Goal: Navigation & Orientation: Find specific page/section

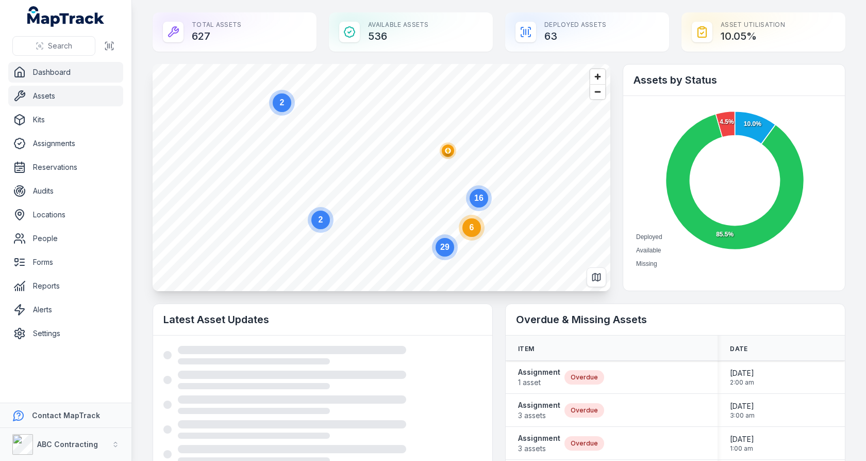
click at [84, 101] on link "Assets" at bounding box center [65, 96] width 115 height 21
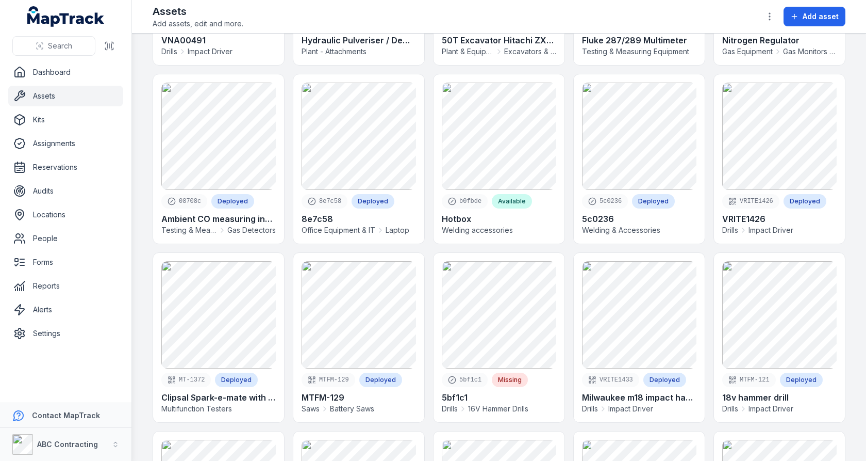
scroll to position [111, 0]
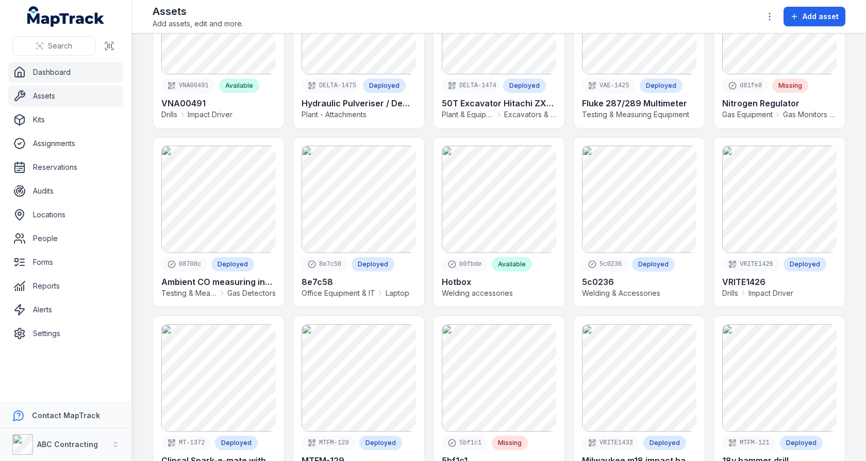
click at [86, 74] on link "Dashboard" at bounding box center [65, 72] width 115 height 21
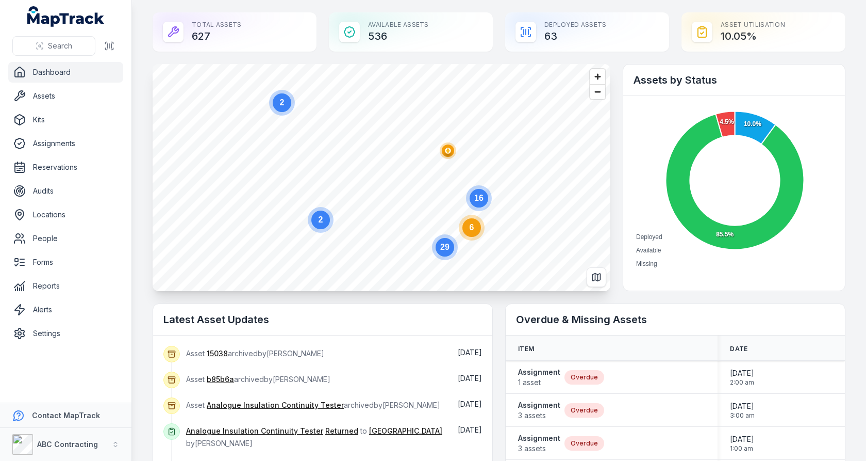
click at [470, 229] on text "6" at bounding box center [472, 227] width 5 height 9
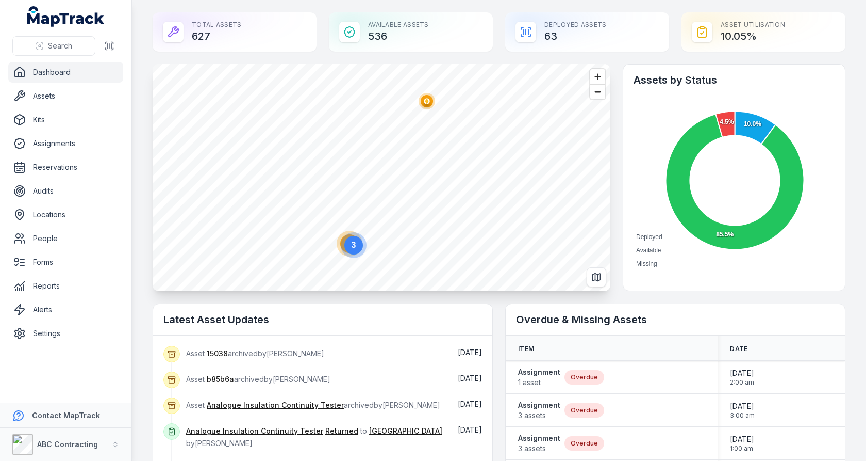
click at [429, 103] on circle "button" at bounding box center [427, 101] width 6 height 6
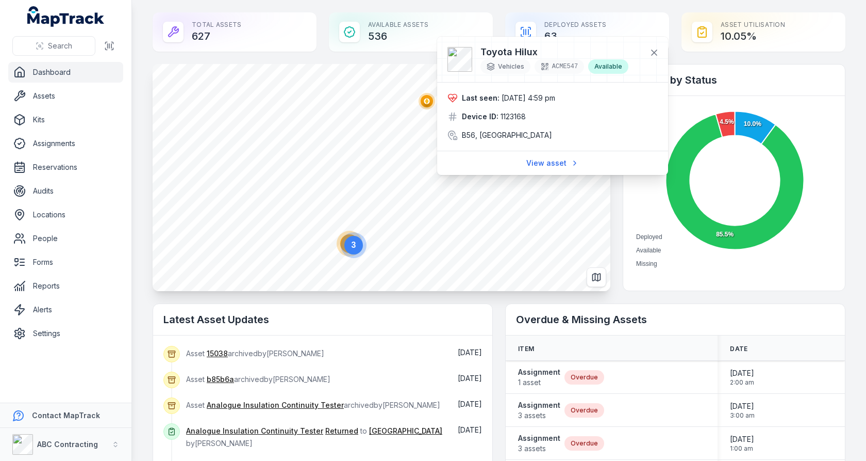
click at [343, 244] on circle at bounding box center [354, 245] width 26 height 26
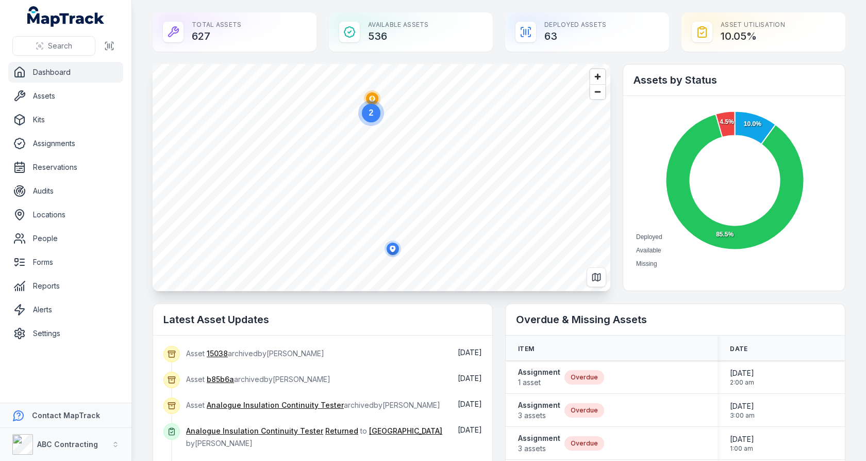
click at [374, 101] on circle at bounding box center [371, 113] width 26 height 26
click at [387, 71] on g "button" at bounding box center [389, 72] width 6 height 6
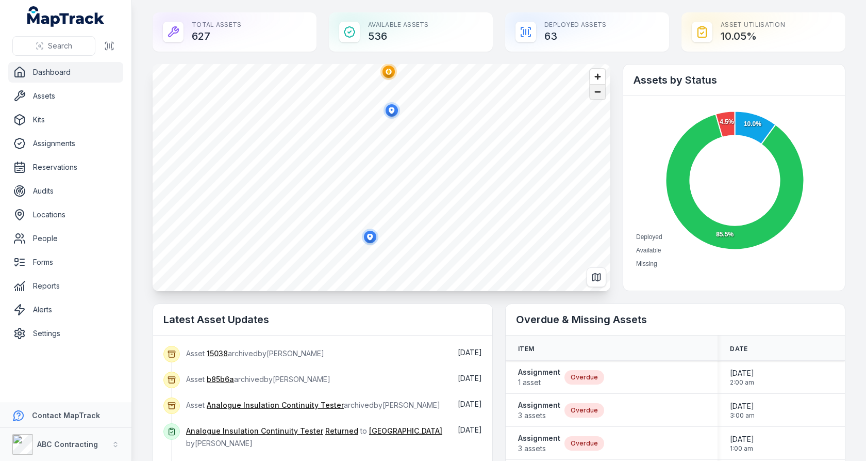
click at [598, 89] on span "Zoom out" at bounding box center [597, 92] width 15 height 14
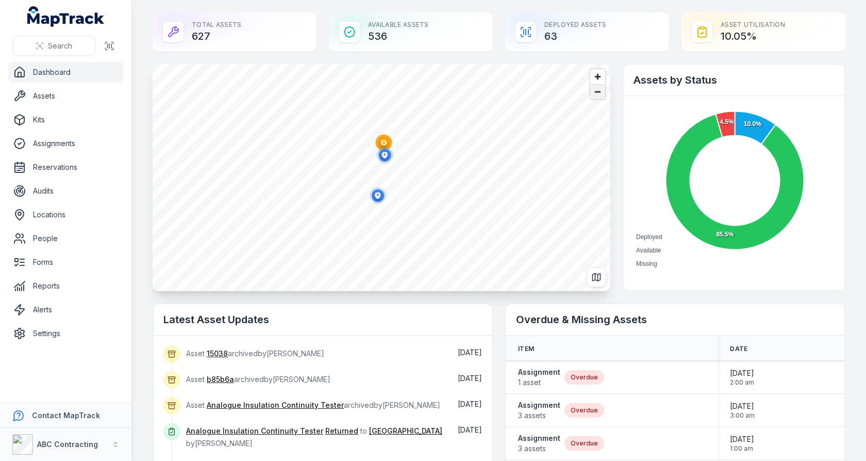
click at [598, 89] on span "Zoom out" at bounding box center [597, 92] width 15 height 14
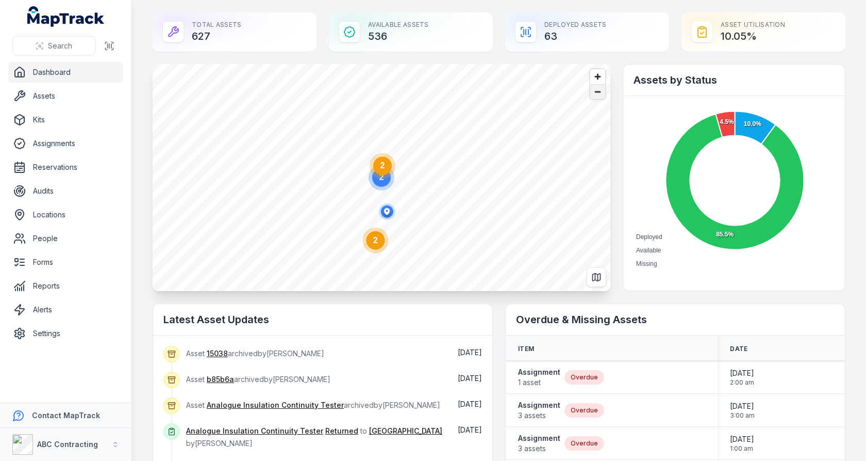
click at [598, 89] on span "Zoom out" at bounding box center [597, 92] width 15 height 14
click at [595, 93] on span "Zoom out" at bounding box center [597, 92] width 15 height 14
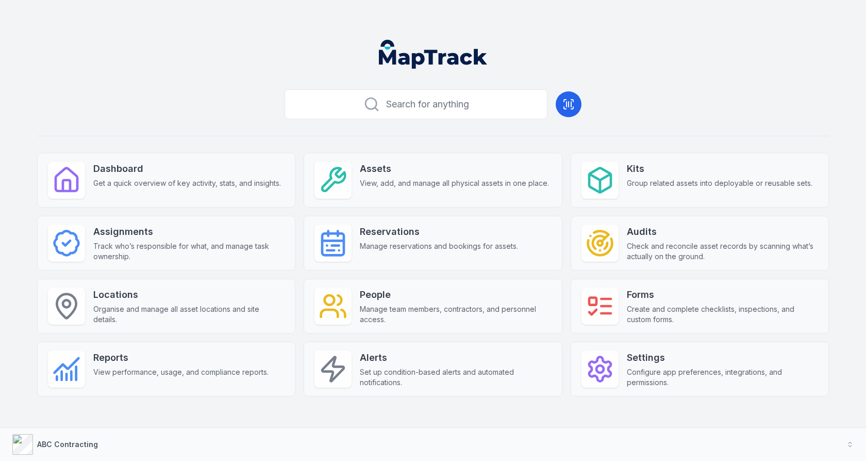
click at [474, 140] on div "Search for anything Dashboard Get a quick overview of key activity, stats, and …" at bounding box center [433, 257] width 792 height 344
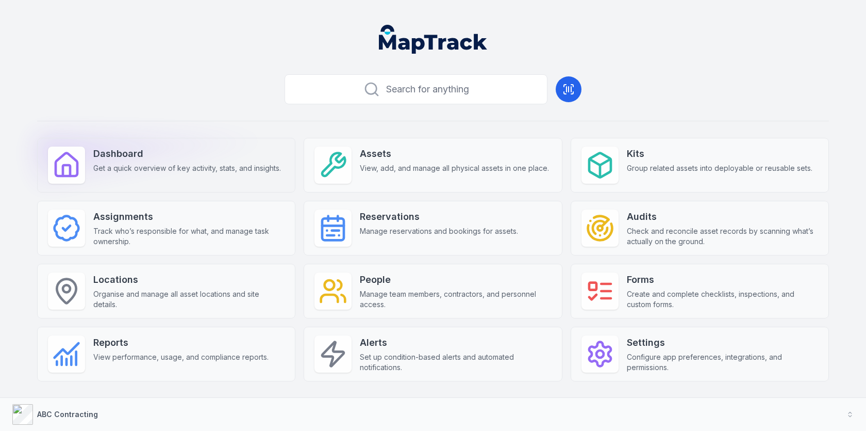
click at [210, 182] on div "Dashboard Get a quick overview of key activity, stats, and insights." at bounding box center [166, 165] width 258 height 55
